Goal: Use online tool/utility

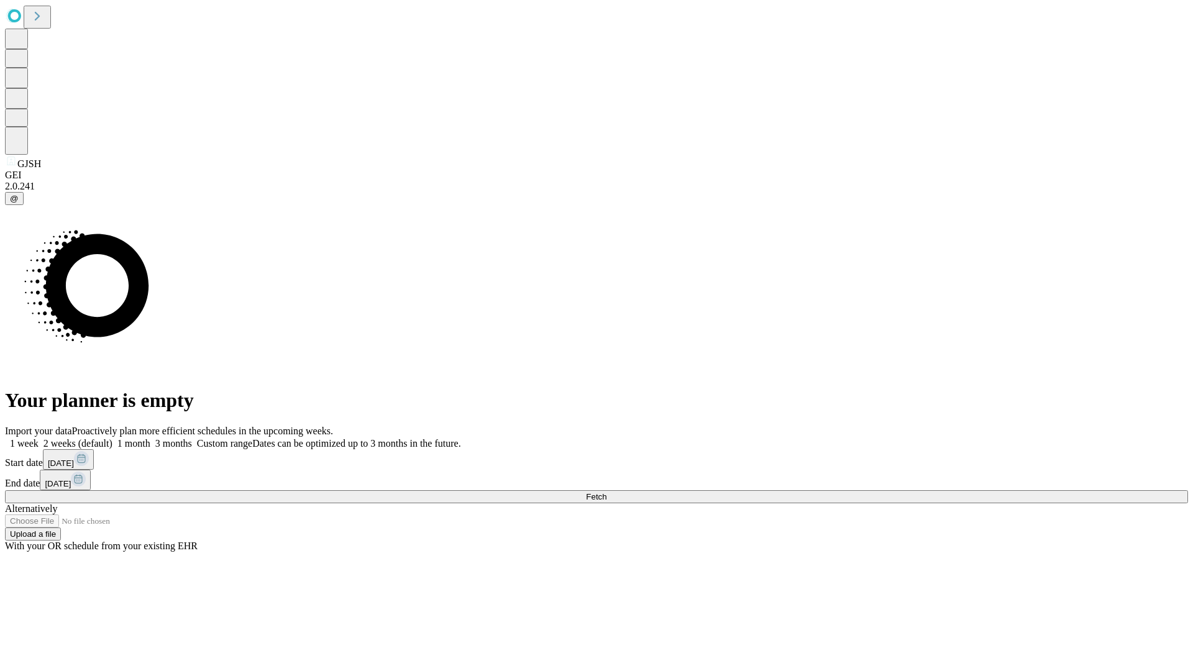
click at [606, 492] on span "Fetch" at bounding box center [596, 496] width 21 height 9
